Goal: Check status: Check status

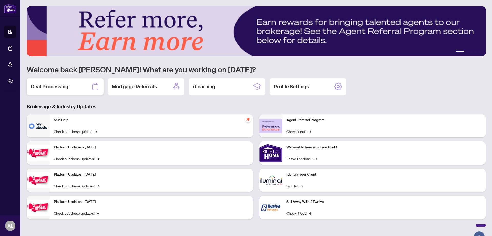
click at [60, 90] on h2 "Deal Processing" at bounding box center [50, 86] width 38 height 7
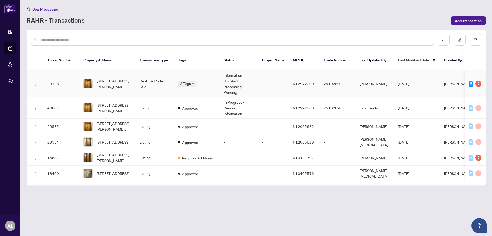
click at [249, 81] on td "Information Updated - Processing Pending" at bounding box center [239, 83] width 38 height 27
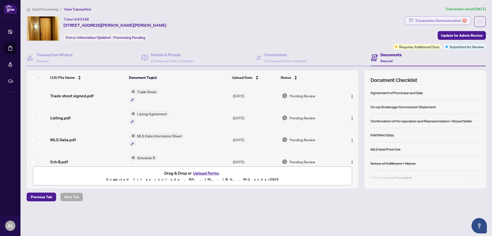
click at [445, 20] on div "Transaction Communication 5" at bounding box center [441, 20] width 52 height 8
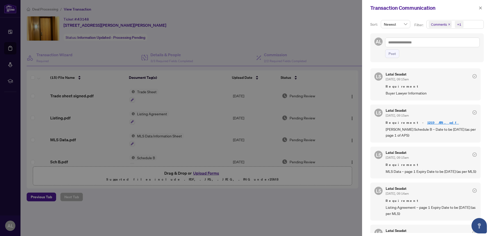
click at [321, 31] on div at bounding box center [246, 118] width 492 height 236
click at [478, 9] on button "button" at bounding box center [480, 8] width 7 height 6
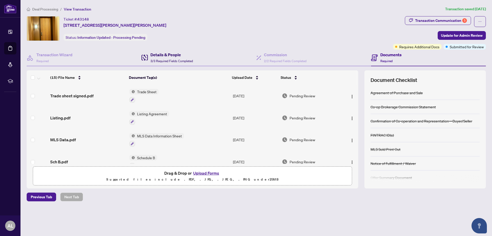
click at [174, 62] on span "3/3 Required Fields Completed" at bounding box center [171, 61] width 43 height 4
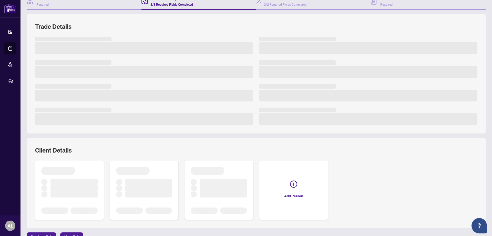
scroll to position [96, 0]
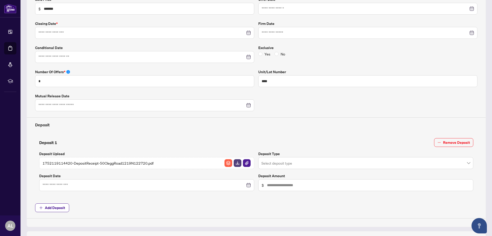
type input "**********"
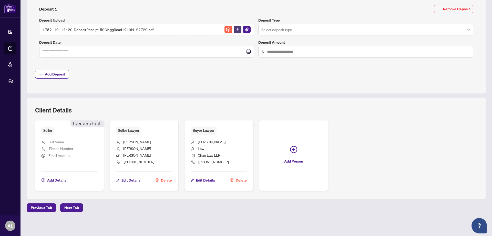
scroll to position [0, 0]
